Goal: Navigation & Orientation: Find specific page/section

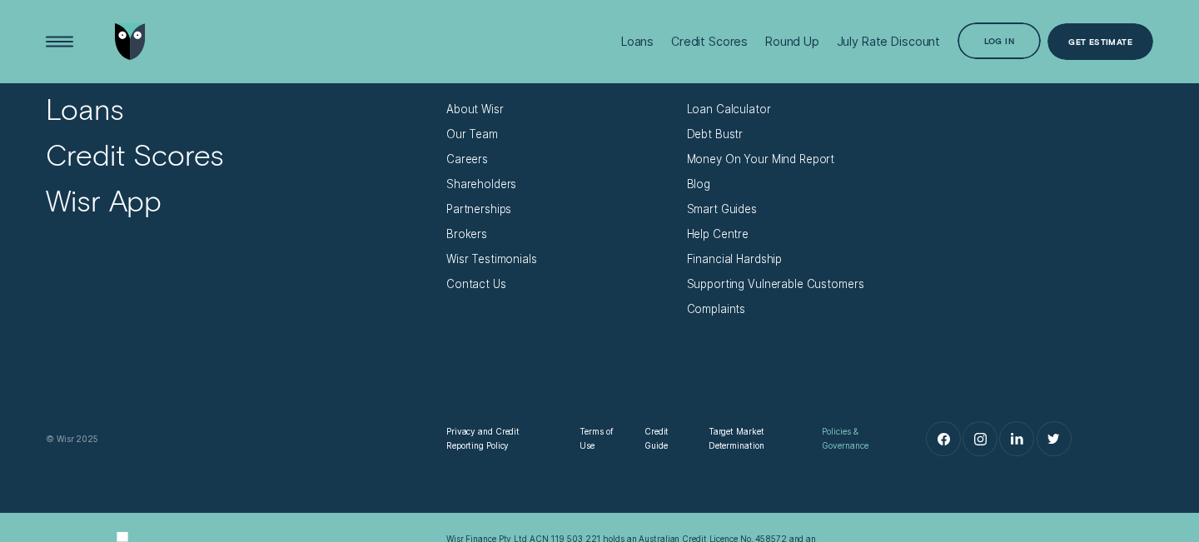
scroll to position [5372, 0]
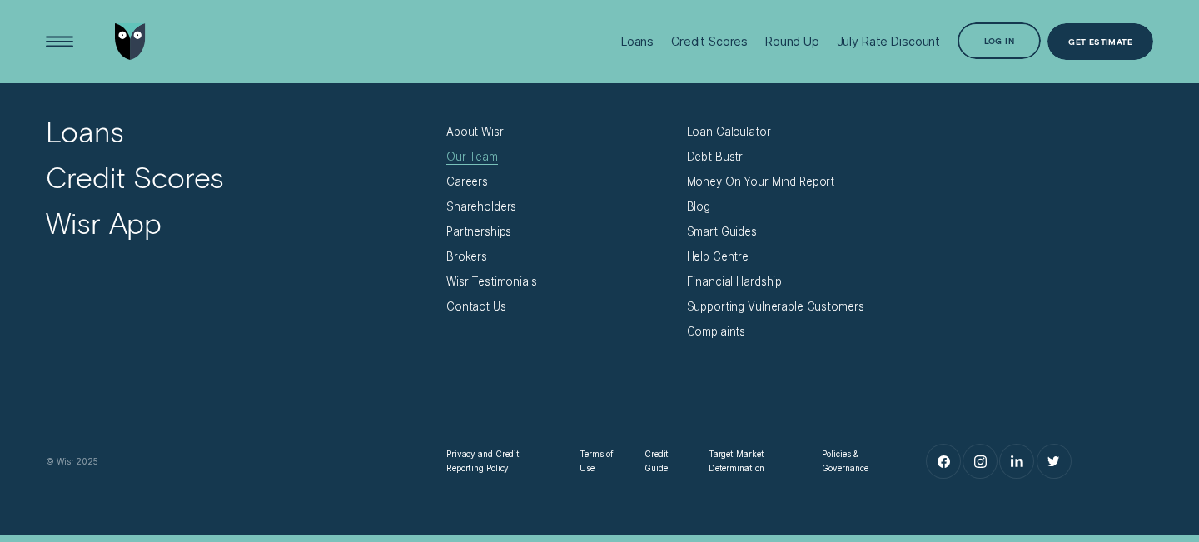
click at [463, 159] on div "Our Team" at bounding box center [472, 157] width 52 height 14
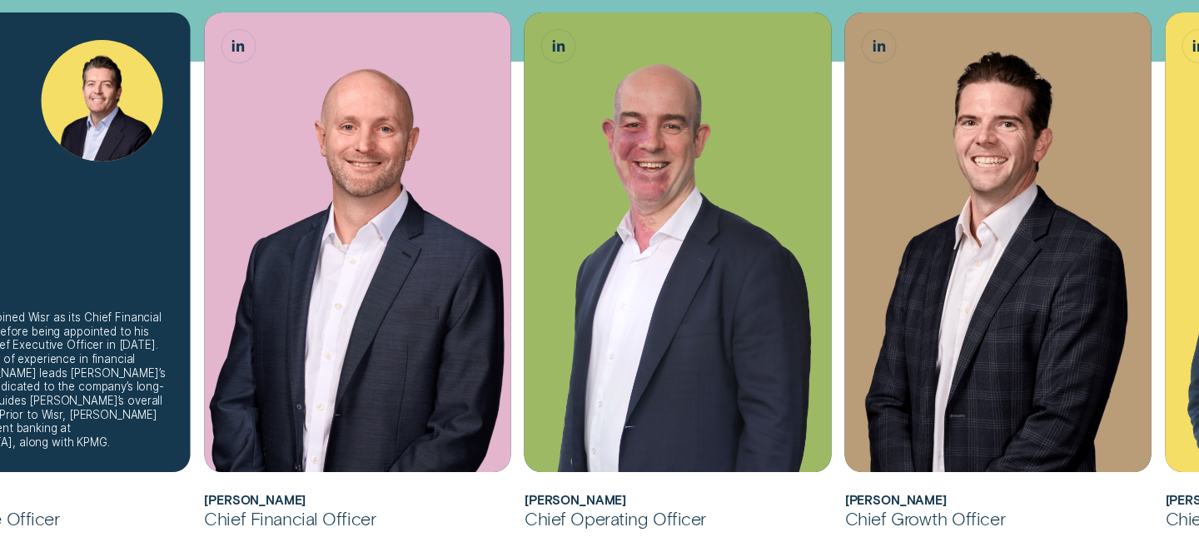
scroll to position [501, 0]
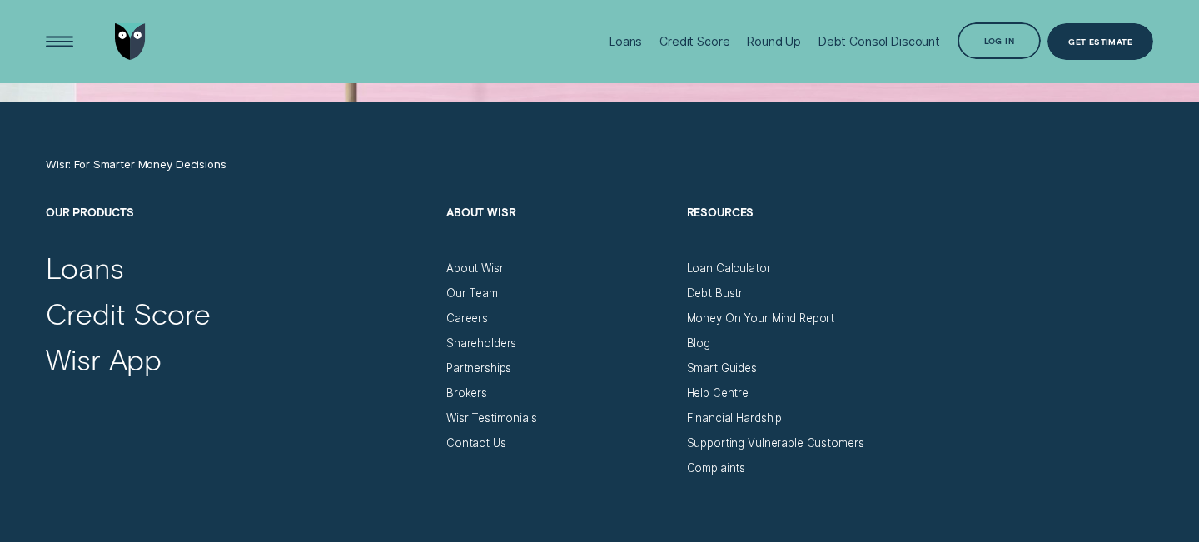
scroll to position [4828, 0]
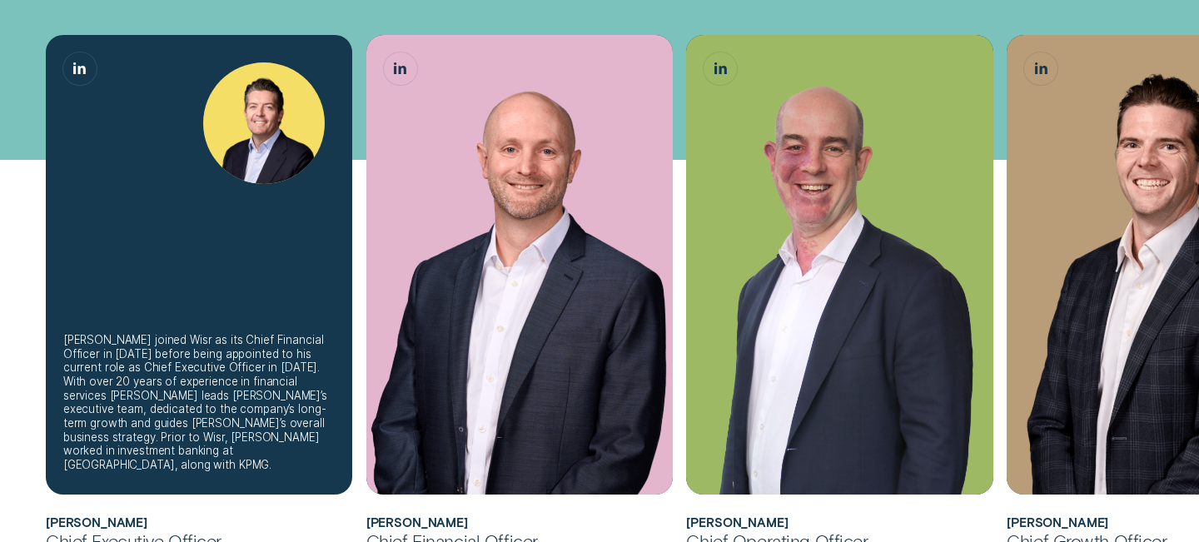
scroll to position [428, 0]
